Goal: Information Seeking & Learning: Learn about a topic

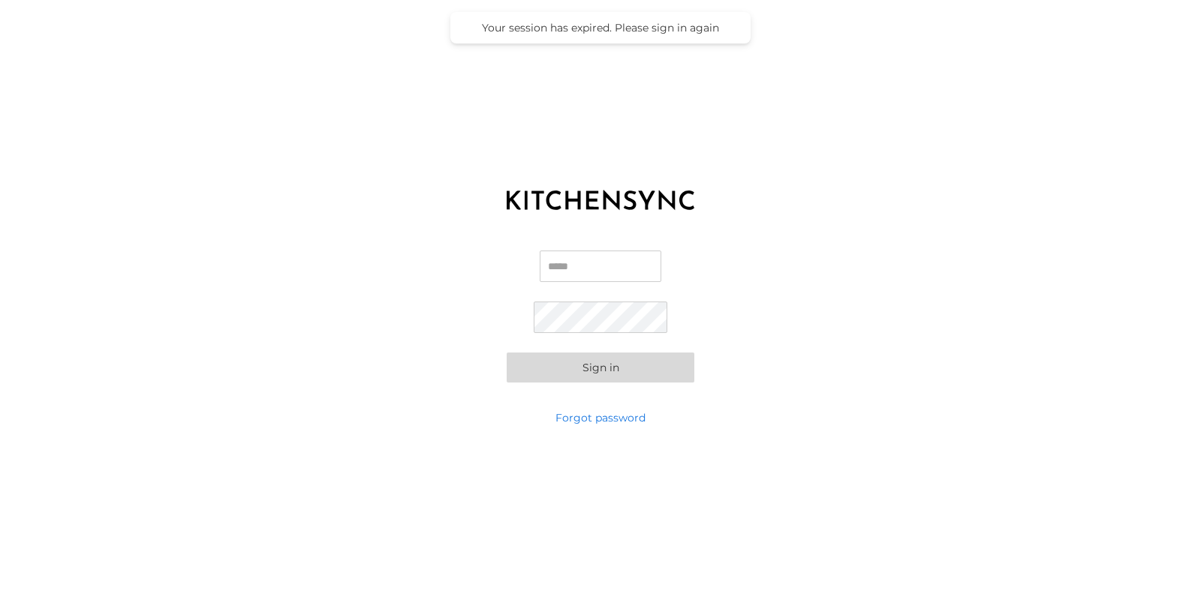
type input "**********"
click at [618, 374] on button "Sign in" at bounding box center [601, 368] width 188 height 30
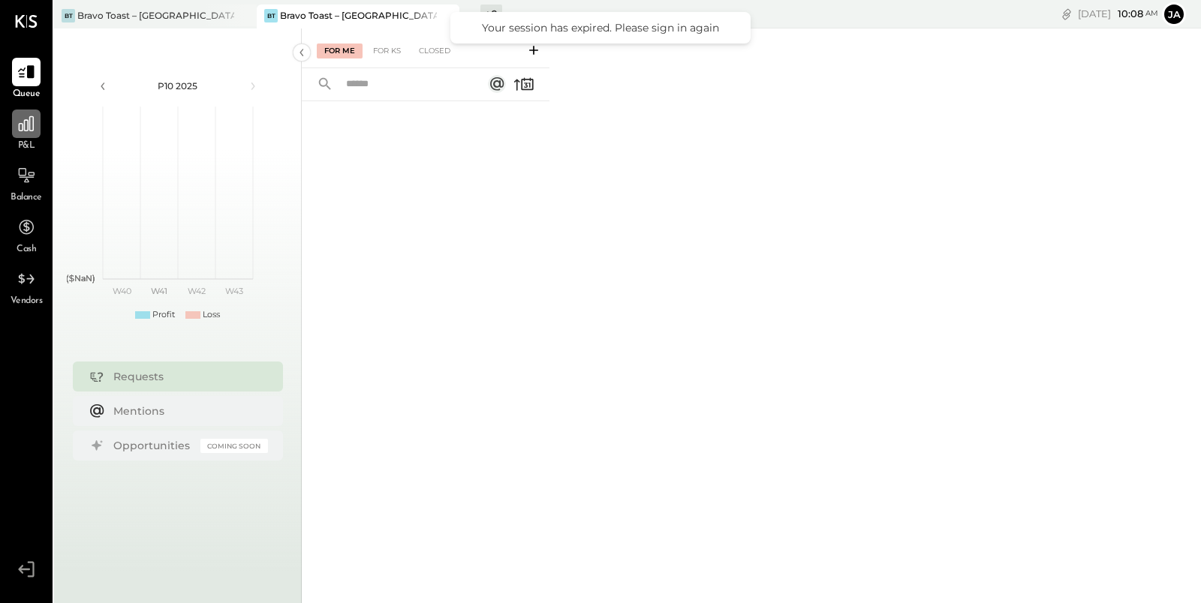
click at [29, 120] on icon at bounding box center [26, 123] width 15 height 15
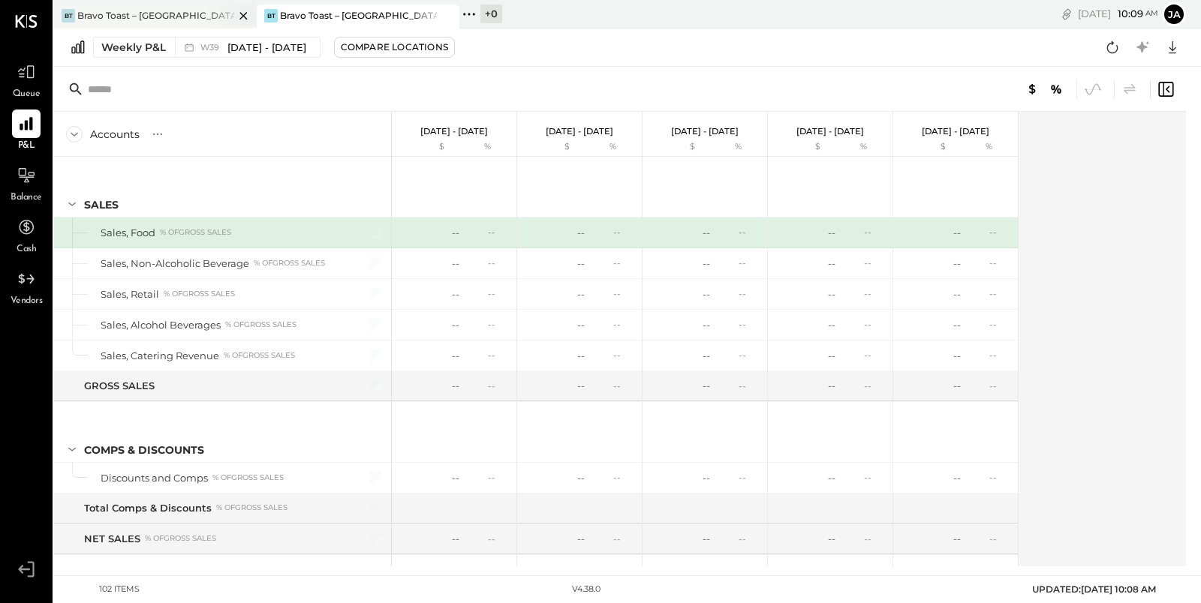
click at [177, 19] on div "Bravo Toast – [GEOGRAPHIC_DATA]" at bounding box center [155, 15] width 157 height 13
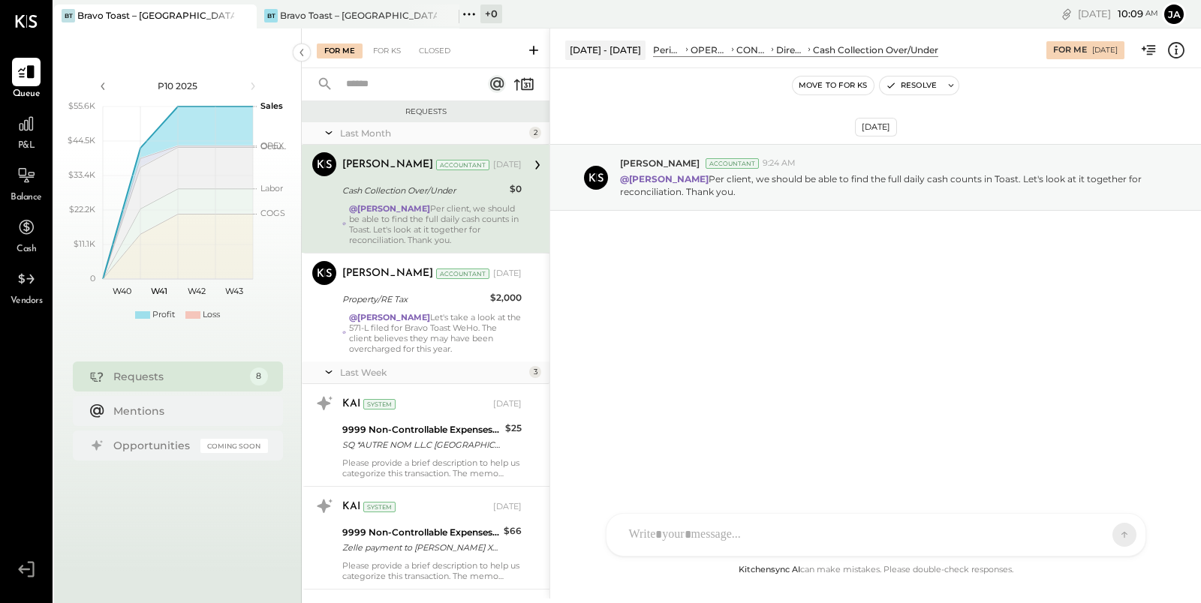
click at [594, 19] on div "+ 0 Pinned Locations ( 2 ) Bravo Toast – [GEOGRAPHIC_DATA] Bravo Toast – [GEOGR…" at bounding box center [619, 14] width 321 height 29
click at [27, 128] on icon at bounding box center [27, 124] width 20 height 20
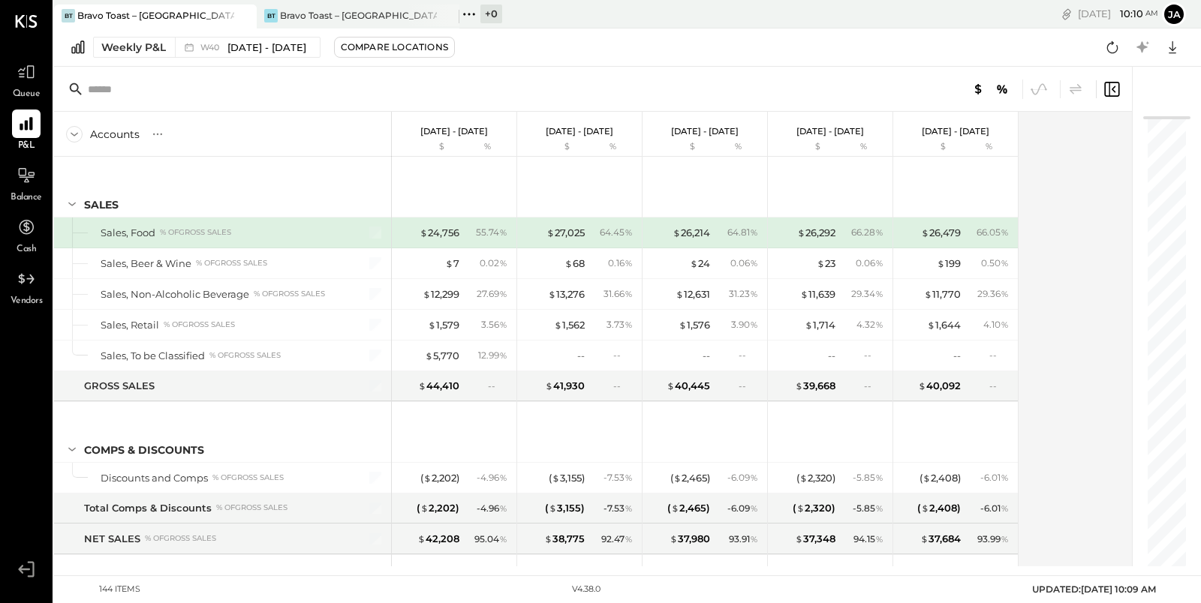
click at [129, 59] on div "Weekly P&L W40 [DATE] - [DATE] Compare Locations Google Sheets Excel" at bounding box center [627, 48] width 1147 height 38
click at [127, 50] on div "Weekly P&L" at bounding box center [133, 47] width 65 height 15
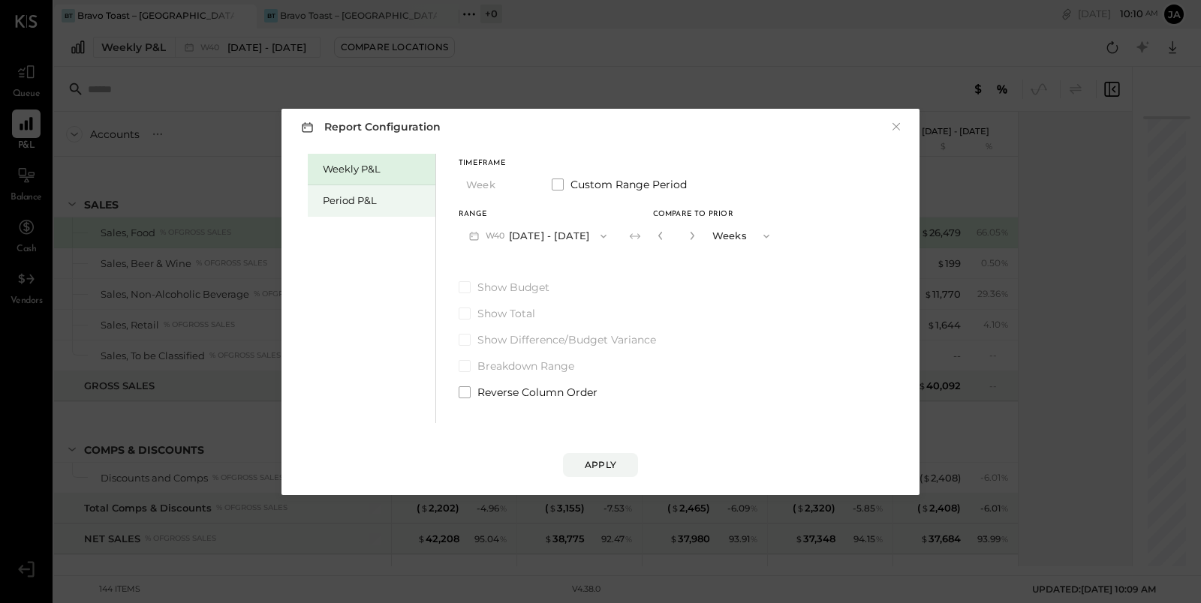
click at [388, 209] on div "Period P&L" at bounding box center [372, 201] width 128 height 32
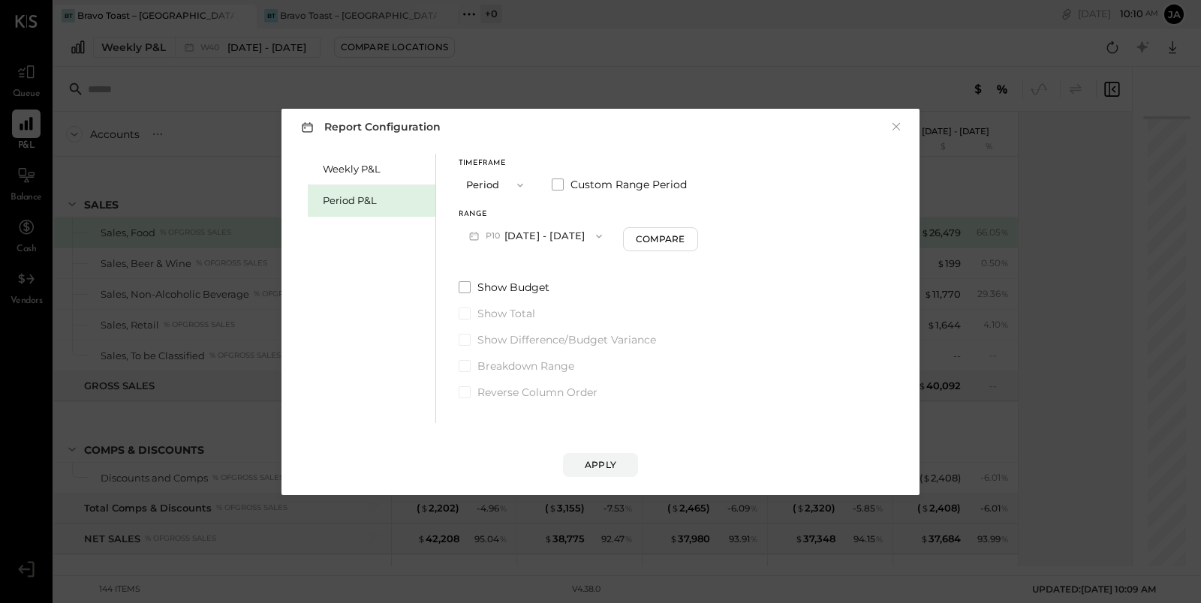
click at [564, 233] on button "P10 [DATE] - [DATE]" at bounding box center [536, 236] width 154 height 28
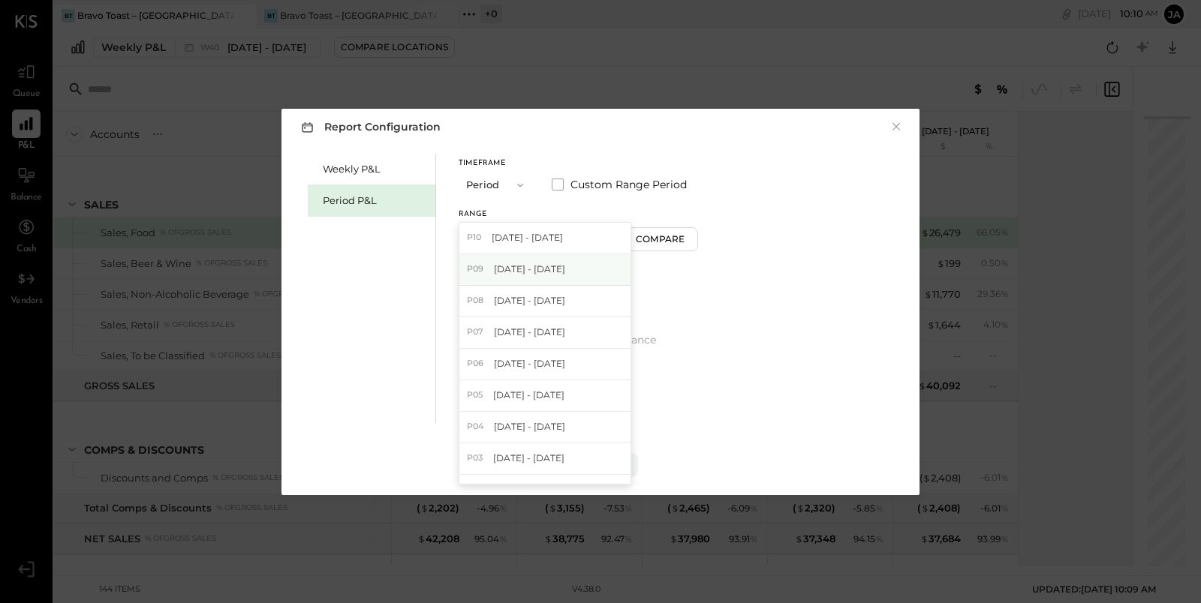
click at [565, 273] on span "[DATE] - [DATE]" at bounding box center [529, 269] width 71 height 13
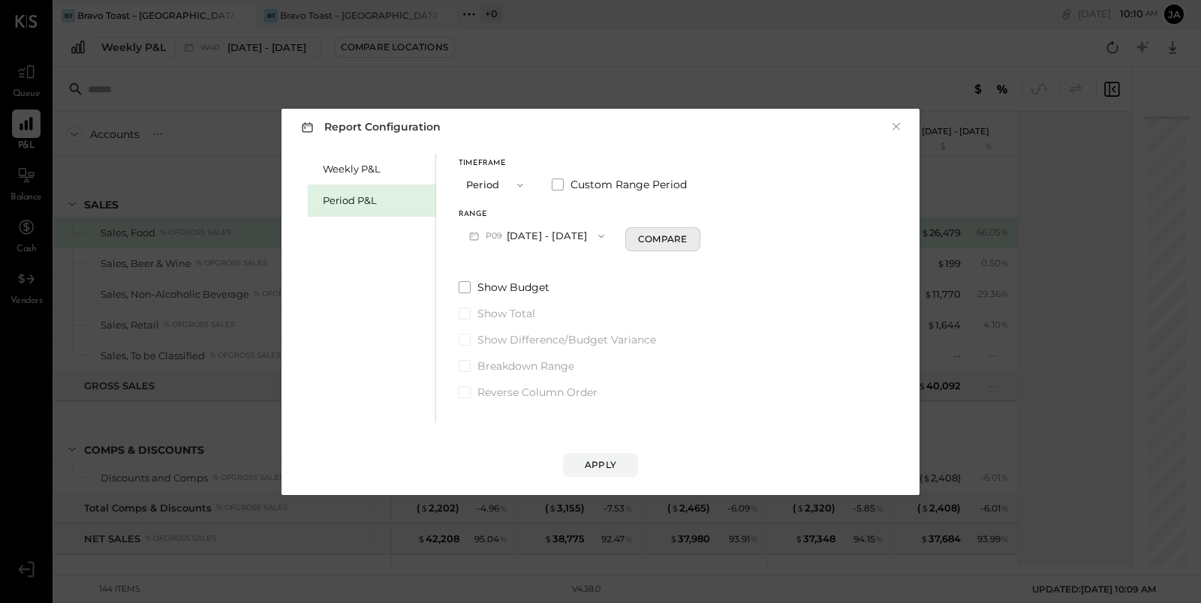
click at [687, 238] on div "Compare" at bounding box center [662, 239] width 49 height 13
click at [694, 239] on icon "button" at bounding box center [689, 235] width 9 height 9
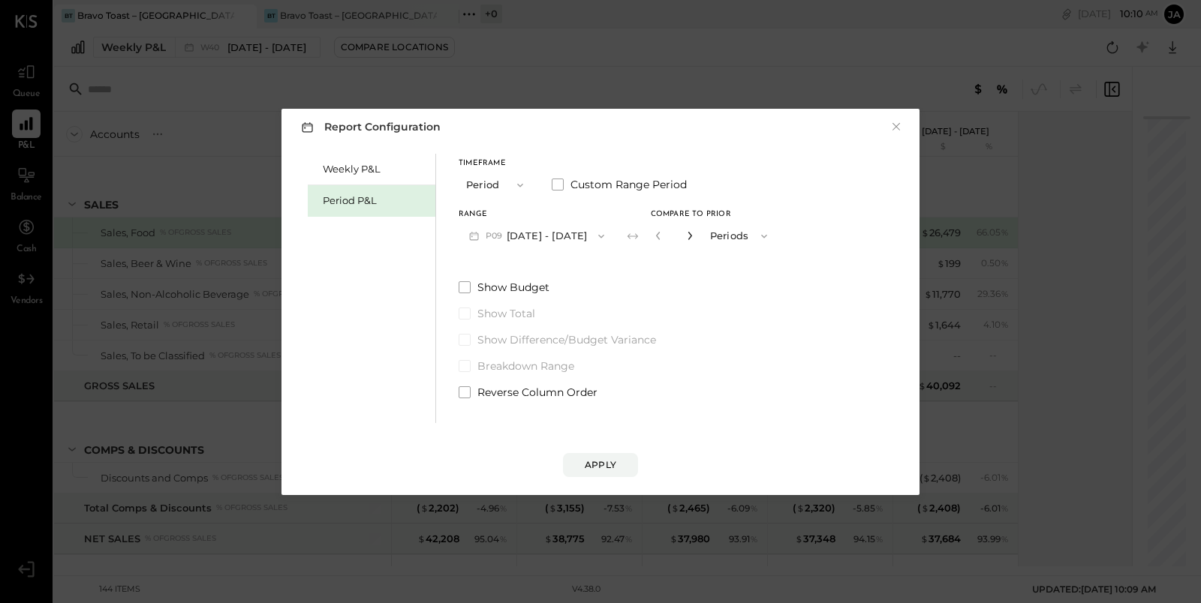
click at [694, 239] on icon "button" at bounding box center [689, 235] width 9 height 9
type input "*"
click at [615, 471] on button "Apply" at bounding box center [600, 465] width 75 height 24
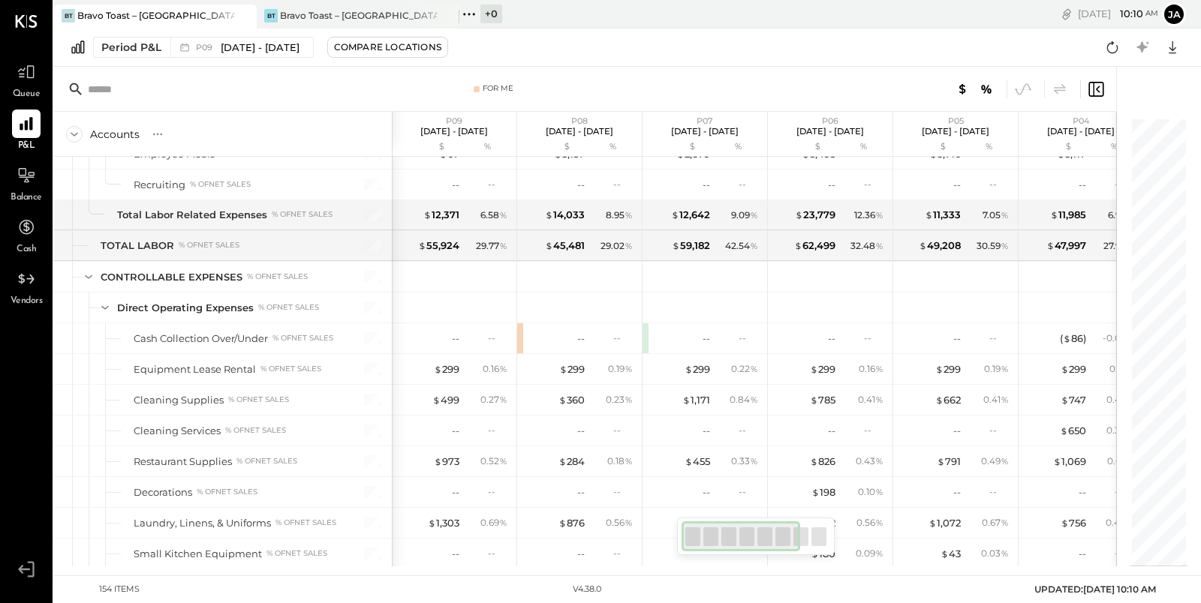
scroll to position [3741, 0]
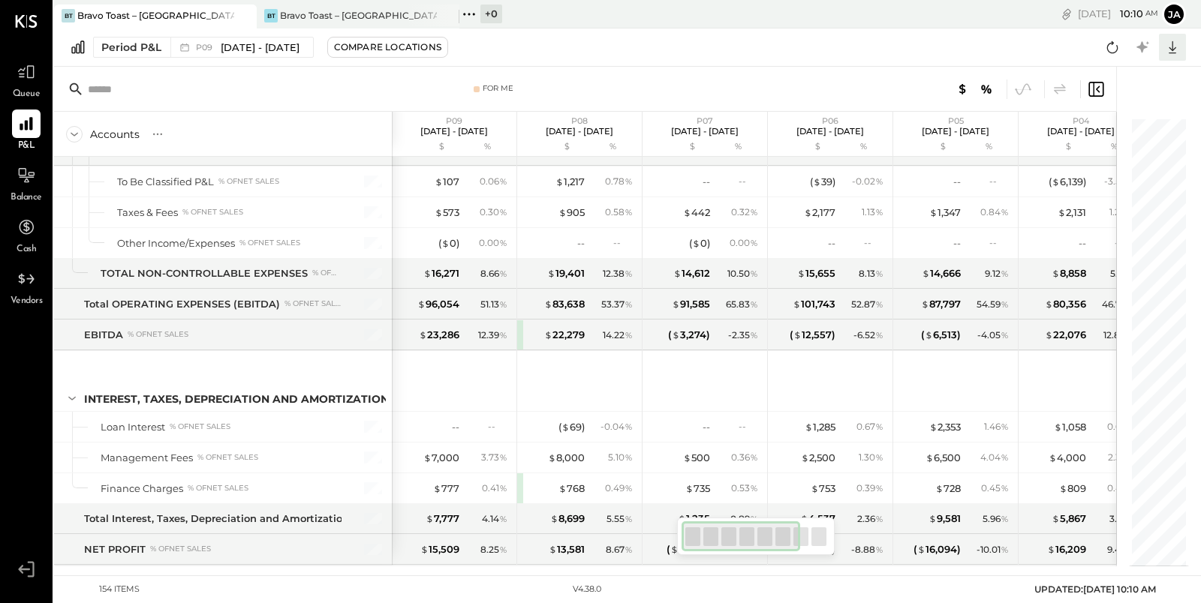
click at [1173, 44] on icon at bounding box center [1173, 48] width 20 height 20
click at [1114, 140] on div "Excel" at bounding box center [1126, 135] width 120 height 32
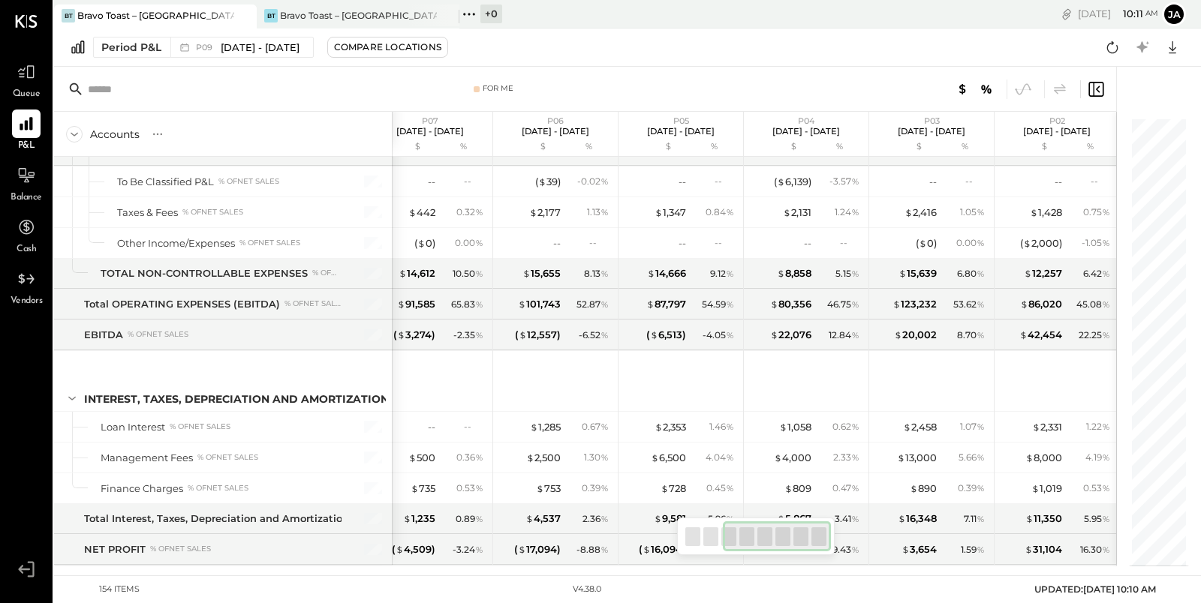
click at [592, 79] on div "For Me" at bounding box center [585, 89] width 1062 height 45
click at [256, 51] on span "[DATE] - [DATE]" at bounding box center [260, 48] width 79 height 14
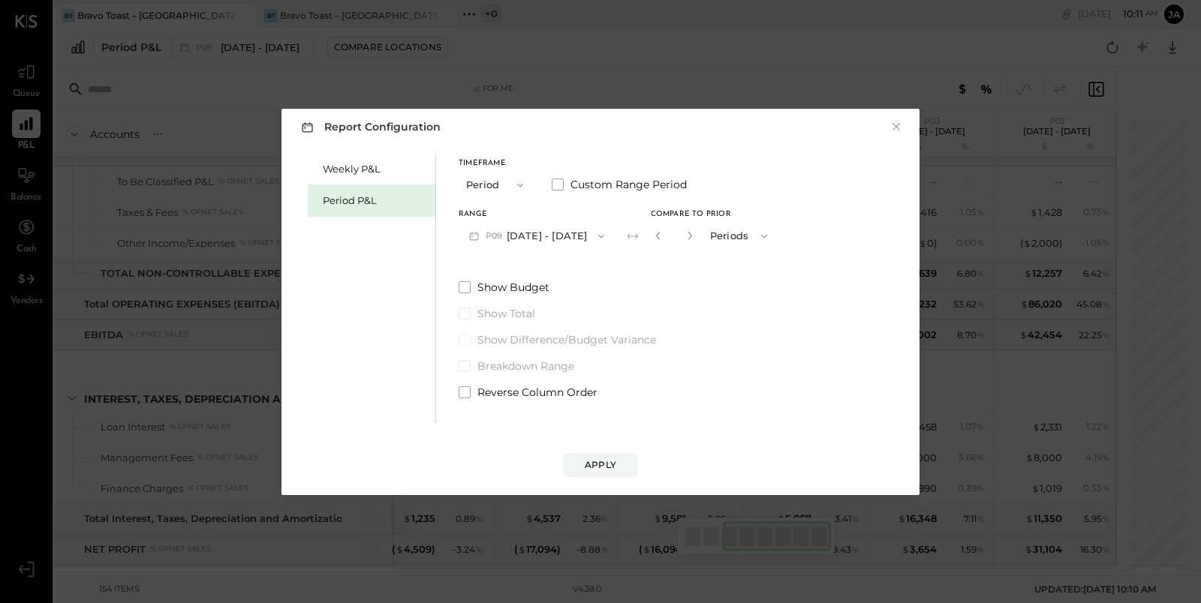
click at [633, 82] on div "Report Configuration × Weekly P&L Period P&L Timeframe Period Custom Range Peri…" at bounding box center [600, 301] width 1201 height 603
